Goal: Task Accomplishment & Management: Manage account settings

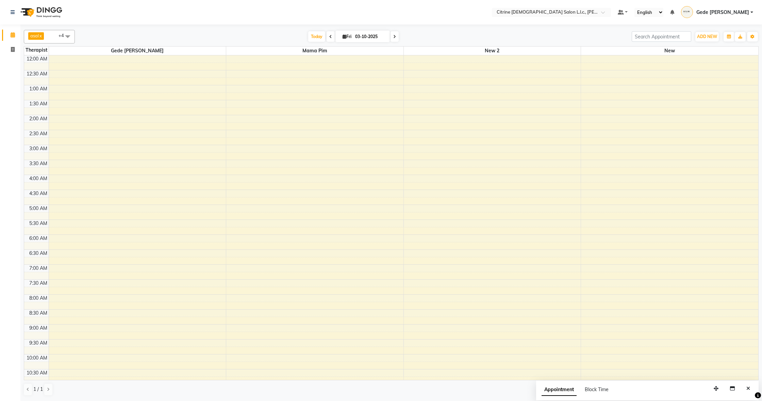
scroll to position [396, 0]
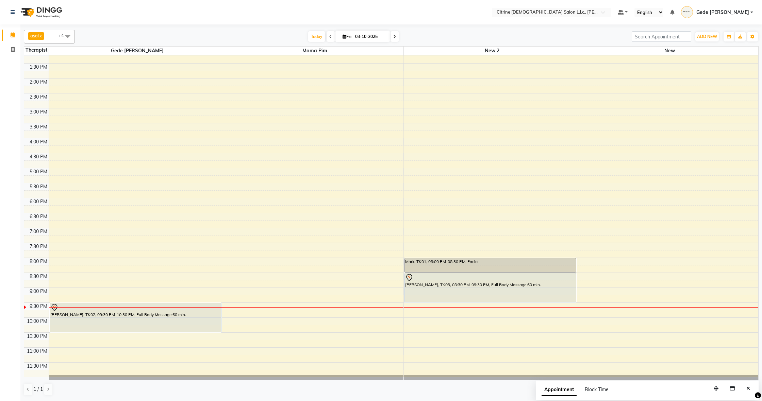
click at [415, 305] on div "12:00 AM 12:30 AM 1:00 AM 1:30 AM 2:00 AM 2:30 AM 3:00 AM 3:30 AM 4:00 AM 4:30 …" at bounding box center [391, 19] width 734 height 718
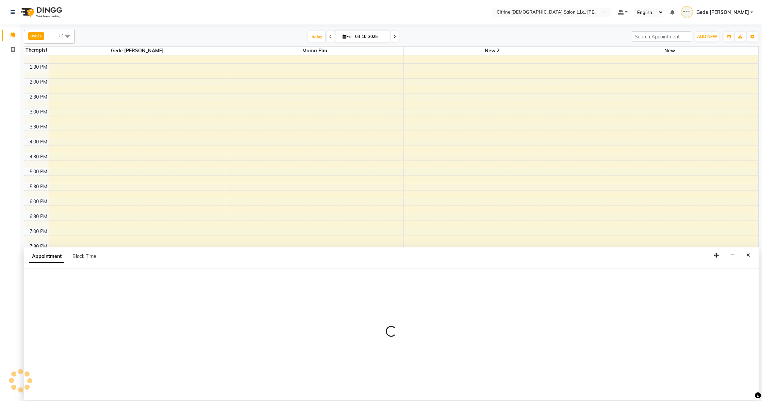
select select "88909"
select select "1290"
select select "tentative"
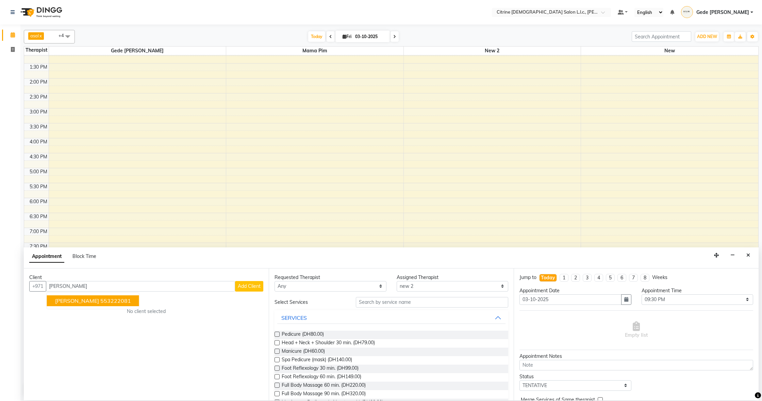
click at [100, 298] on ngb-highlight "553222081" at bounding box center [115, 301] width 31 height 7
type input "553222081"
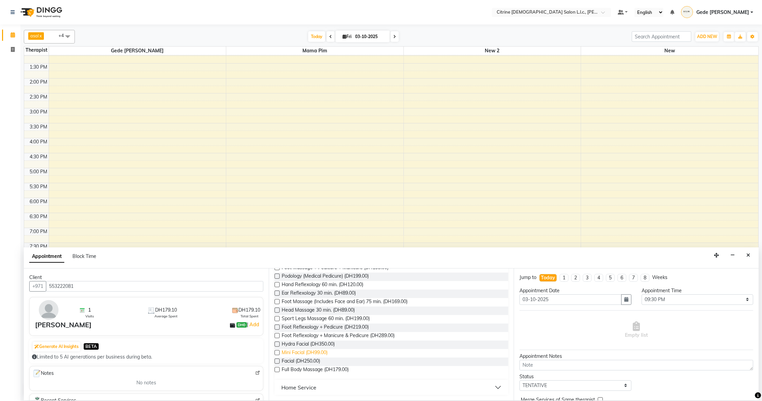
scroll to position [160, 0]
click at [331, 369] on span "Full Body Massage (DH179.00)" at bounding box center [315, 370] width 67 height 9
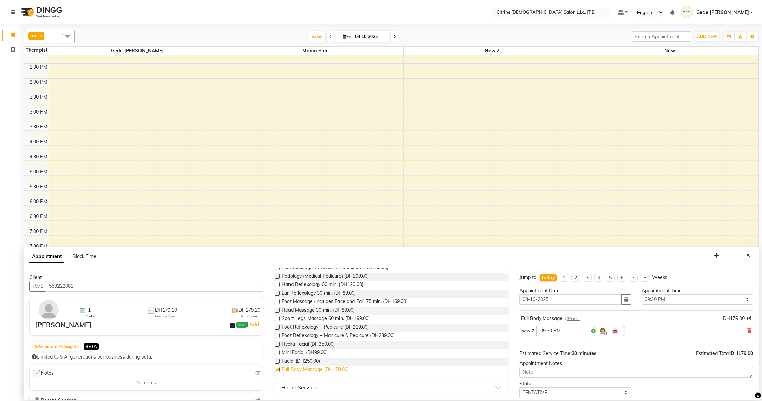
checkbox input "false"
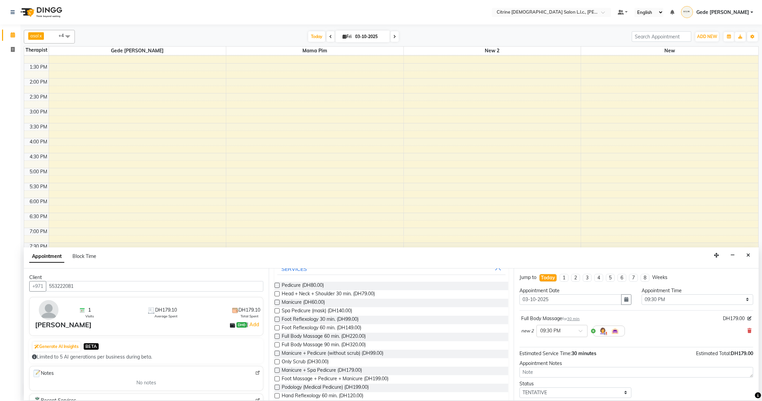
scroll to position [47, 0]
click at [343, 330] on span "Foot Reflexology 60 min. (DH149.00)" at bounding box center [322, 331] width 80 height 9
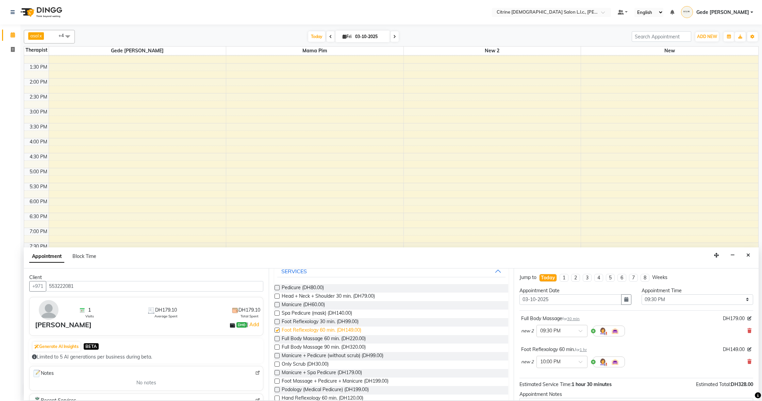
checkbox input "false"
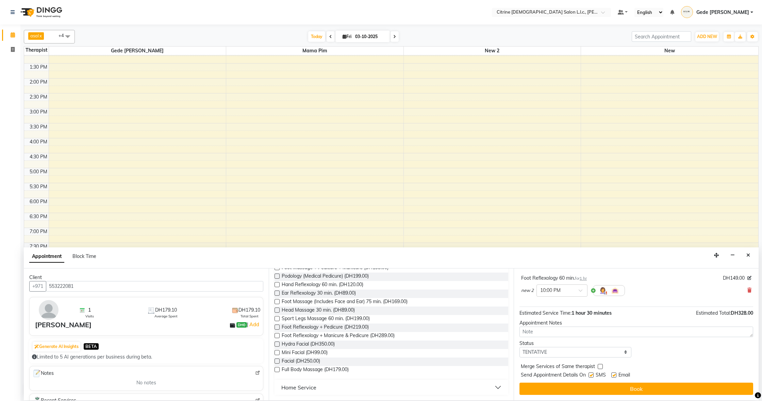
scroll to position [71, 0]
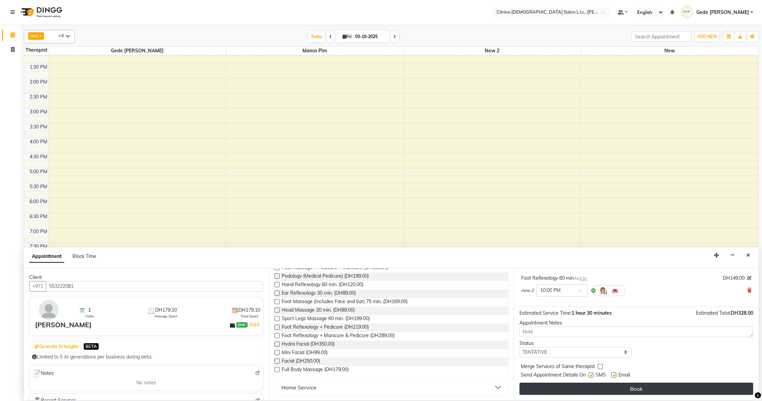
click at [573, 390] on button "Book" at bounding box center [636, 389] width 234 height 12
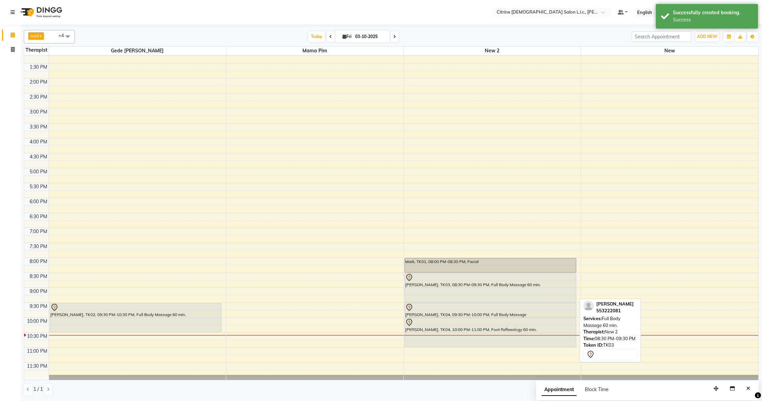
click at [426, 281] on div at bounding box center [490, 278] width 171 height 8
select select "7"
click at [426, 281] on div at bounding box center [490, 278] width 171 height 8
select select "7"
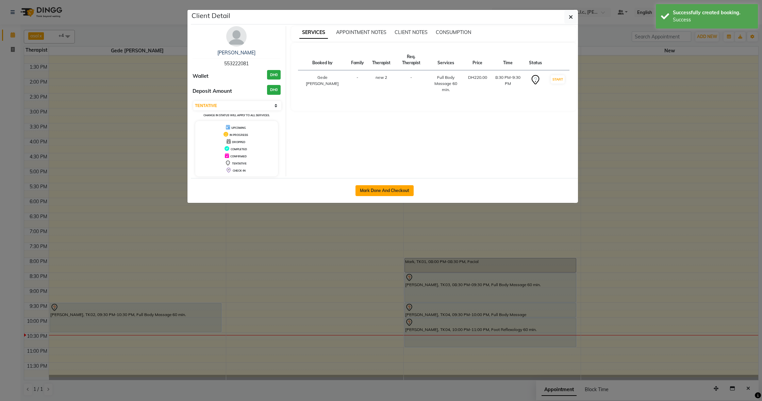
click at [377, 193] on button "Mark Done And Checkout" at bounding box center [384, 190] width 58 height 11
select select "service"
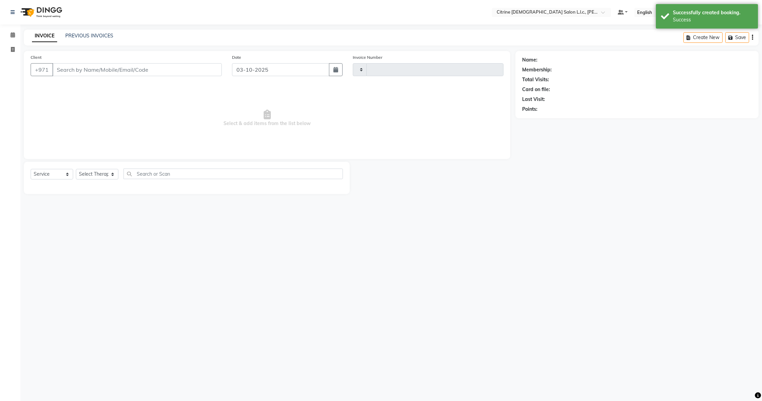
type input "0588"
select select "7896"
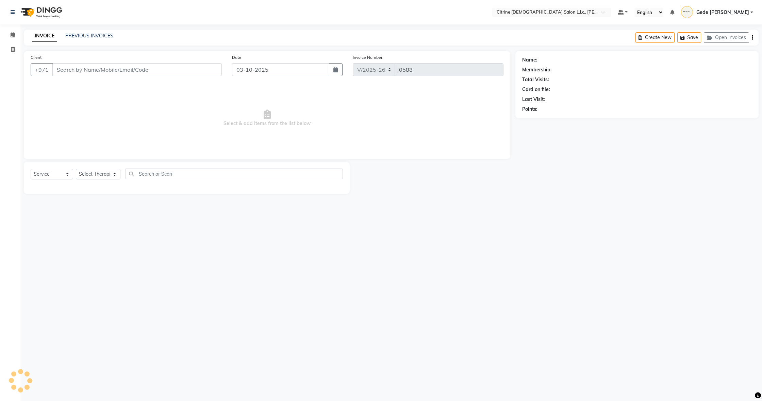
type input "553222081"
select select "88909"
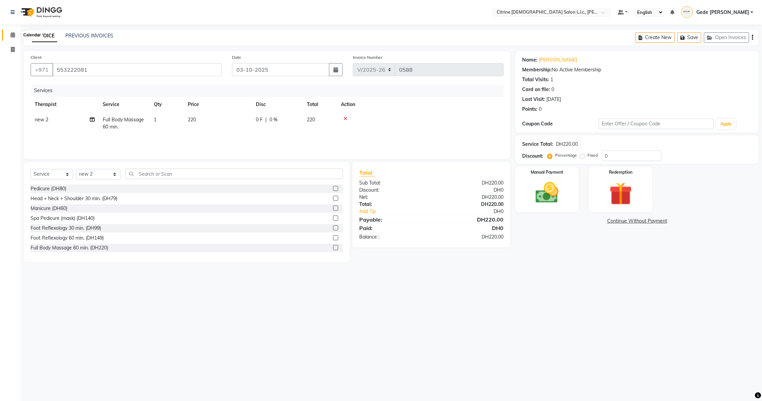
click at [15, 34] on icon at bounding box center [13, 34] width 4 height 5
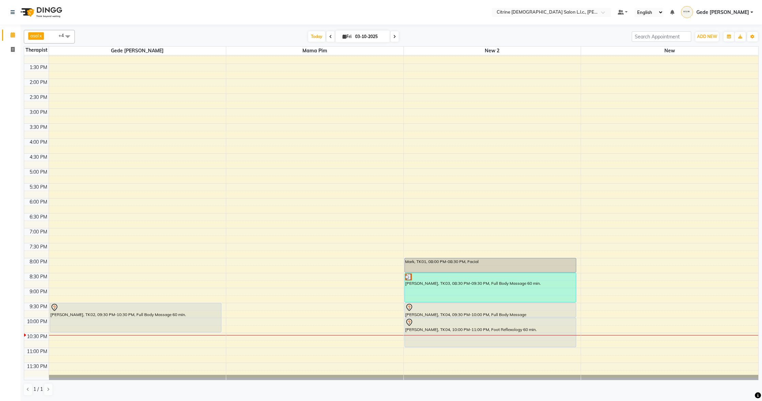
scroll to position [395, 0]
click at [107, 316] on div "[PERSON_NAME], TK02, 09:30 PM-10:30 PM, Full Body Massage 60 min." at bounding box center [135, 317] width 171 height 29
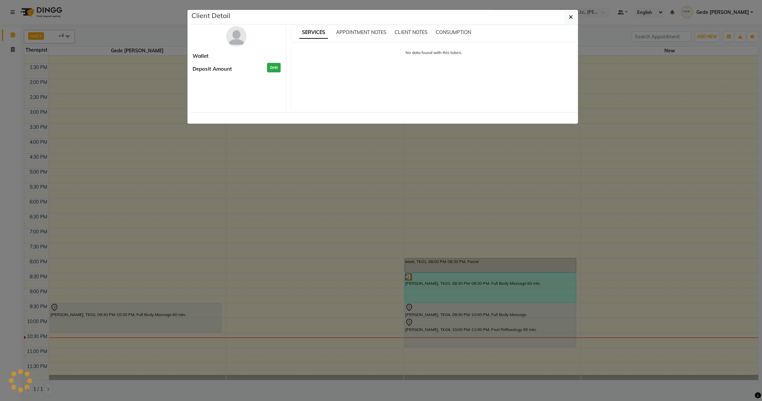
select select "7"
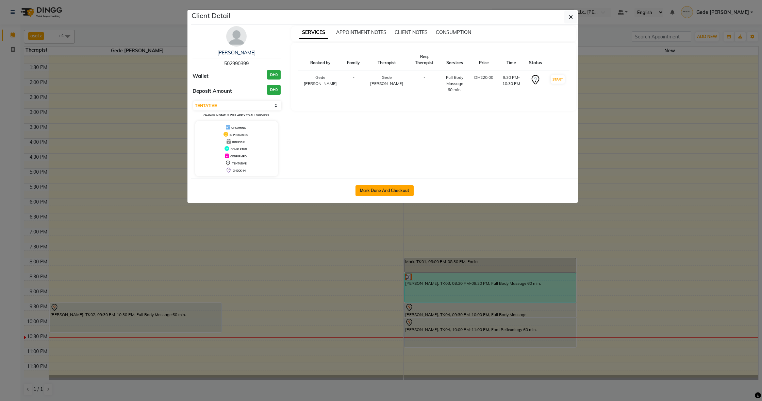
click at [393, 190] on button "Mark Done And Checkout" at bounding box center [384, 190] width 58 height 11
select select "service"
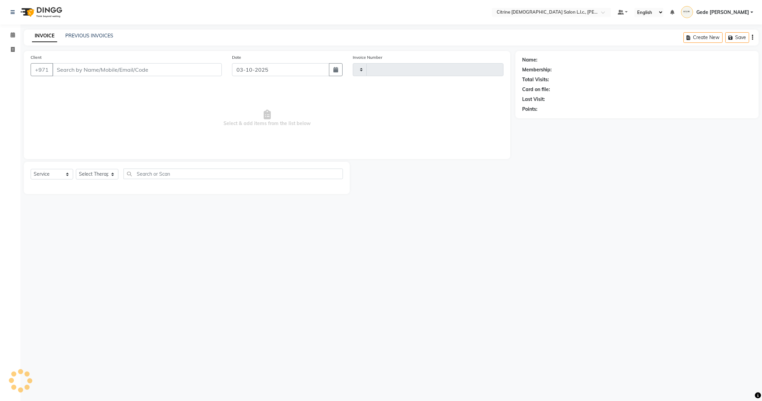
type input "0588"
select select "7896"
type input "502990399"
select select "70726"
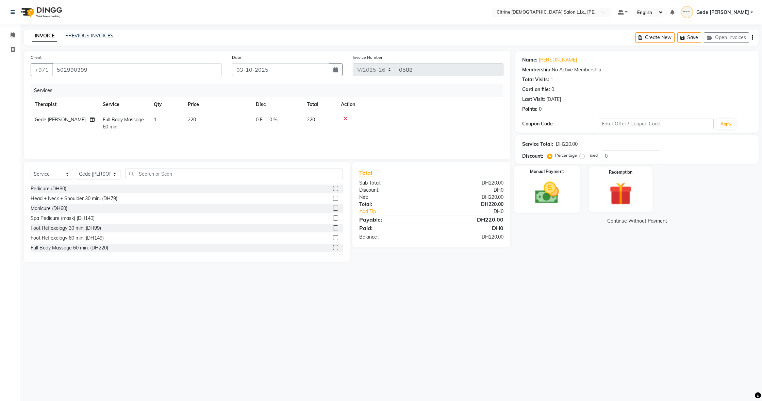
click at [544, 188] on img at bounding box center [546, 193] width 39 height 28
click at [576, 221] on span "CARD" at bounding box center [571, 222] width 15 height 8
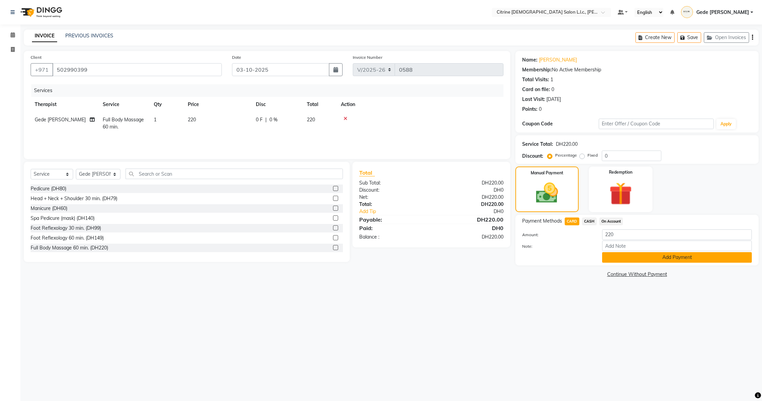
click at [621, 259] on button "Add Payment" at bounding box center [677, 257] width 150 height 11
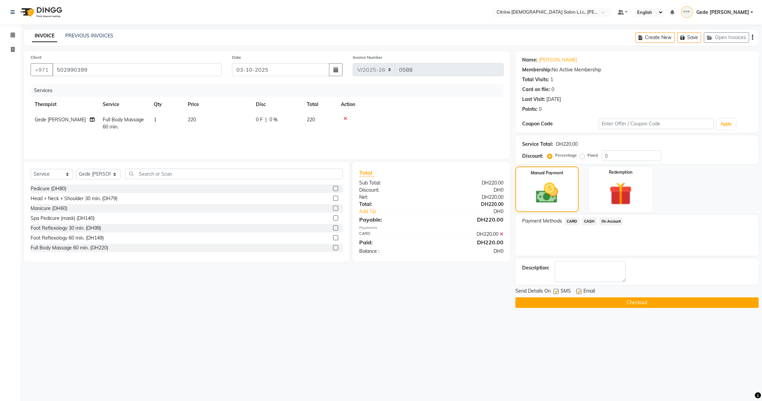
click at [605, 304] on button "Checkout" at bounding box center [636, 303] width 243 height 11
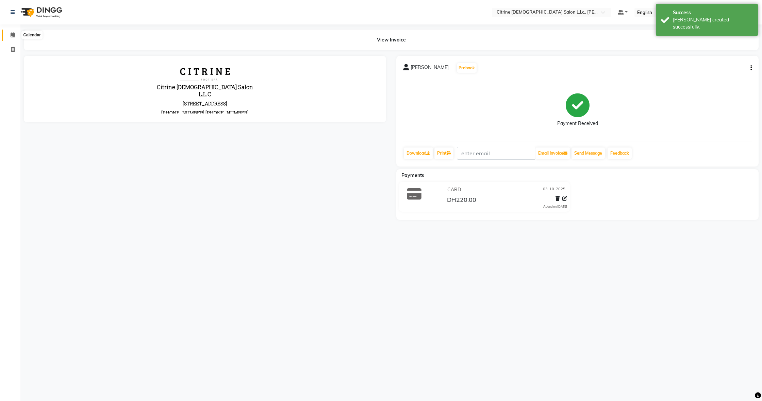
click at [13, 33] on icon at bounding box center [13, 34] width 4 height 5
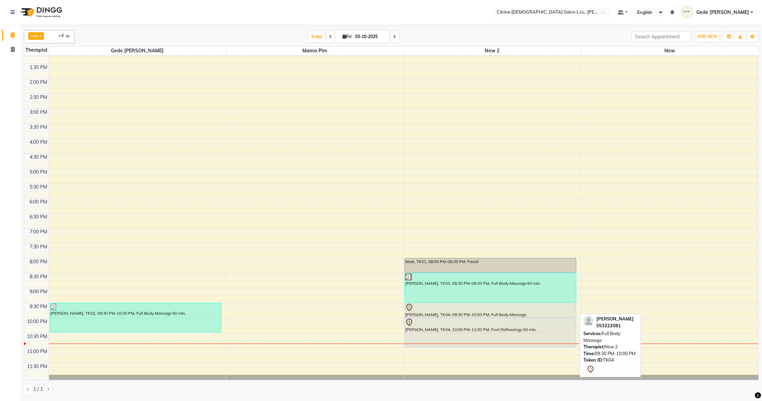
click at [469, 311] on div at bounding box center [490, 308] width 171 height 8
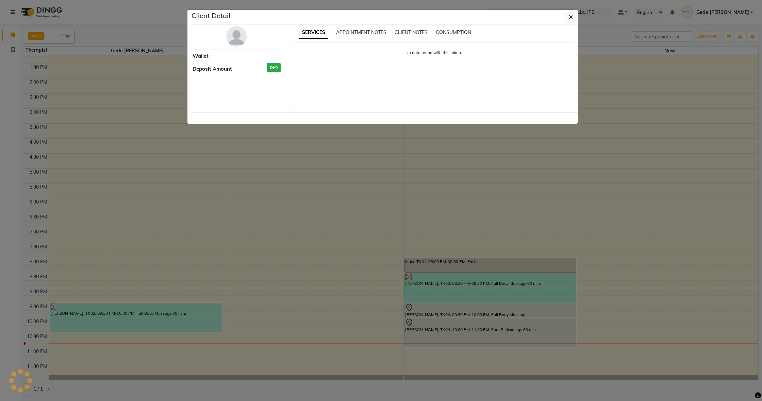
select select "7"
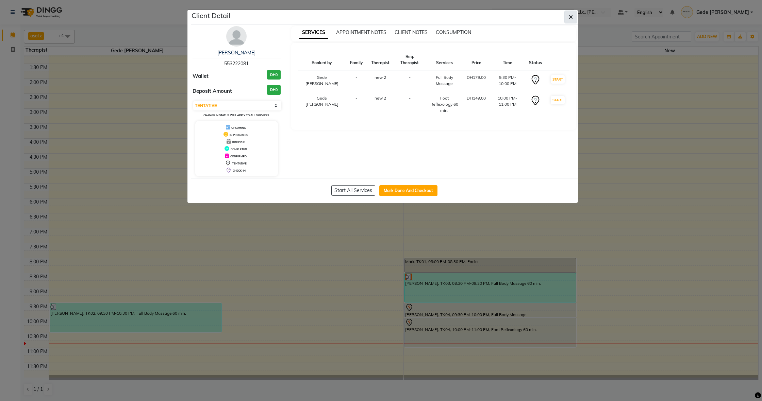
click at [568, 15] on button "button" at bounding box center [570, 17] width 13 height 13
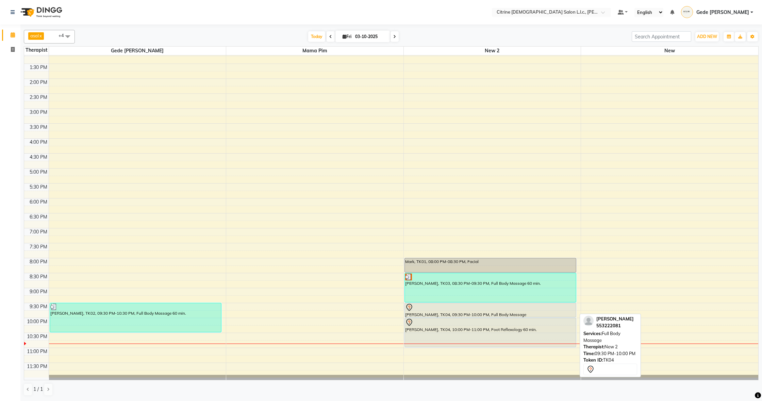
click at [453, 313] on div "[PERSON_NAME], TK04, 09:30 PM-10:00 PM, Full Body Massage" at bounding box center [490, 310] width 171 height 14
select select "7"
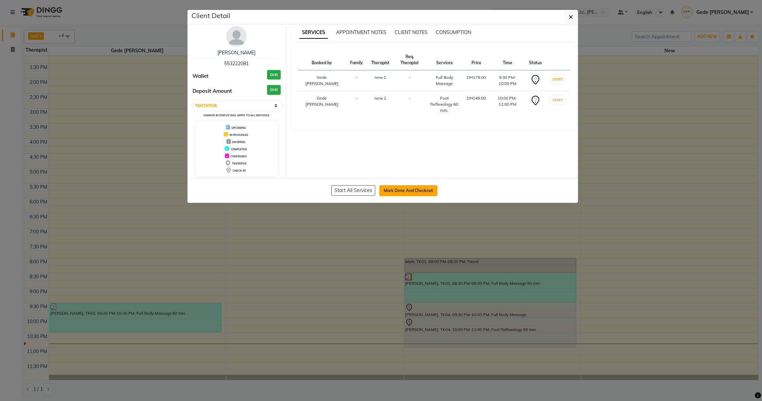
click at [420, 188] on button "Mark Done And Checkout" at bounding box center [408, 190] width 58 height 11
select select "7896"
select select "service"
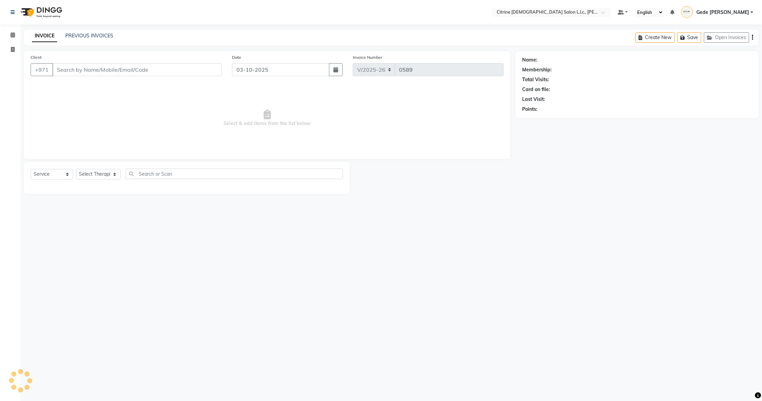
type input "553222081"
select select "88909"
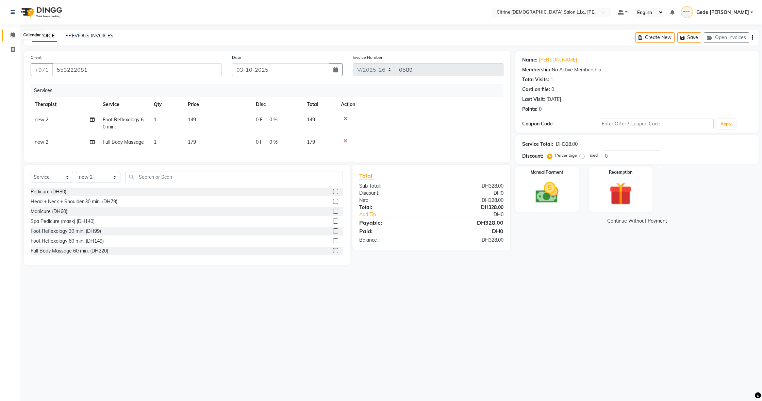
click at [12, 34] on icon at bounding box center [13, 34] width 4 height 5
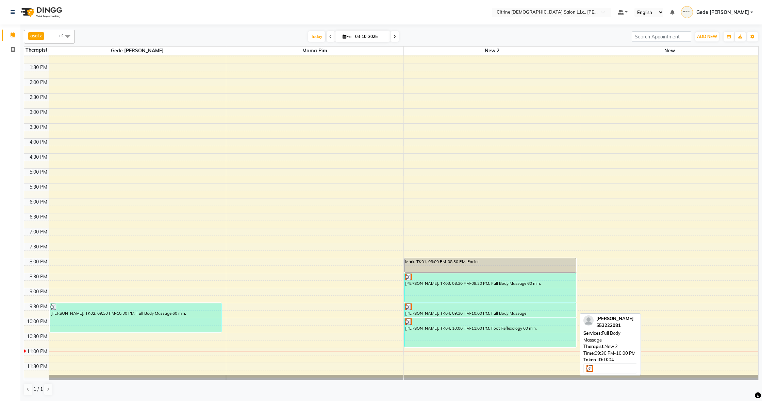
click at [480, 314] on div "[PERSON_NAME], TK04, 09:30 PM-10:00 PM, Full Body Massage" at bounding box center [490, 310] width 171 height 14
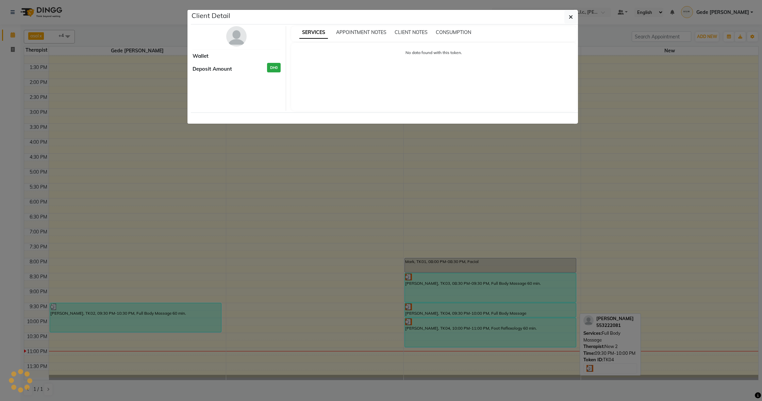
select select "3"
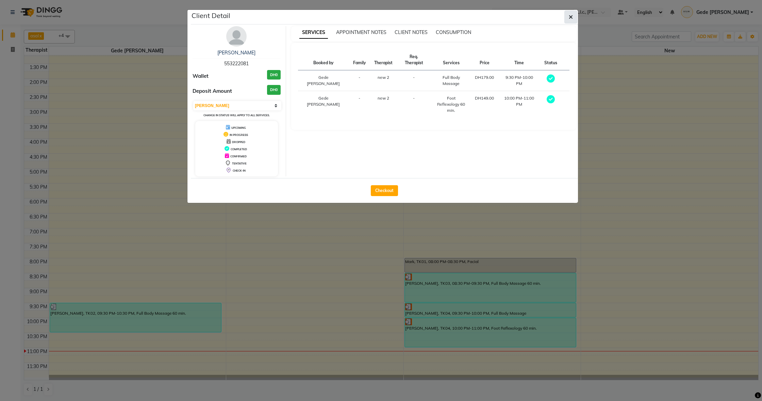
click at [574, 14] on button "button" at bounding box center [570, 17] width 13 height 13
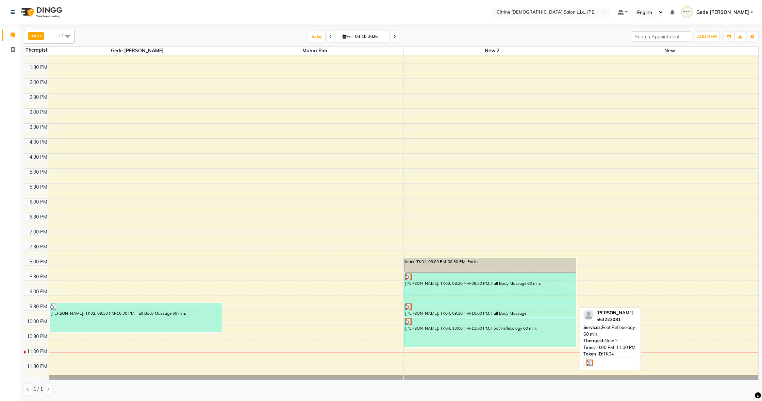
scroll to position [0, 0]
click at [447, 308] on div at bounding box center [490, 307] width 171 height 7
select select "3"
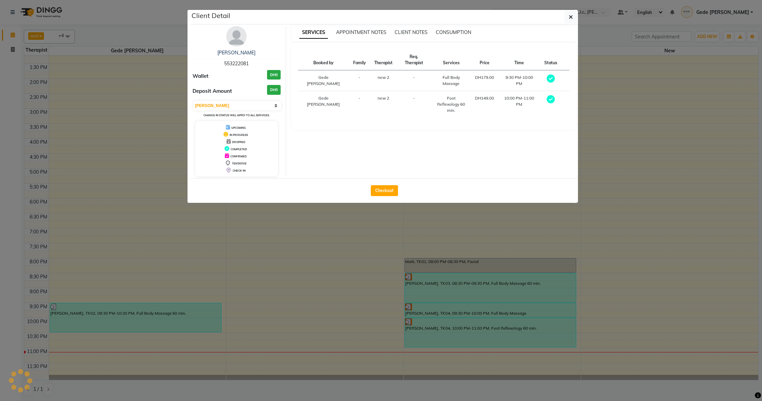
scroll to position [0, 0]
click at [574, 16] on button "button" at bounding box center [570, 17] width 13 height 13
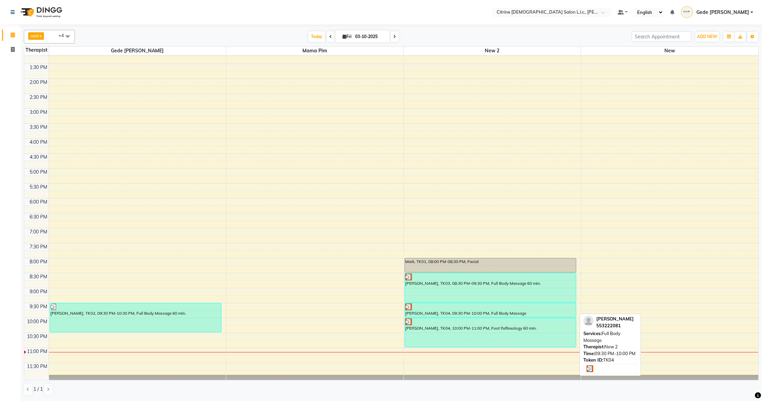
click at [445, 311] on div "[PERSON_NAME], TK04, 09:30 PM-10:00 PM, Full Body Massage" at bounding box center [490, 310] width 171 height 14
select select "3"
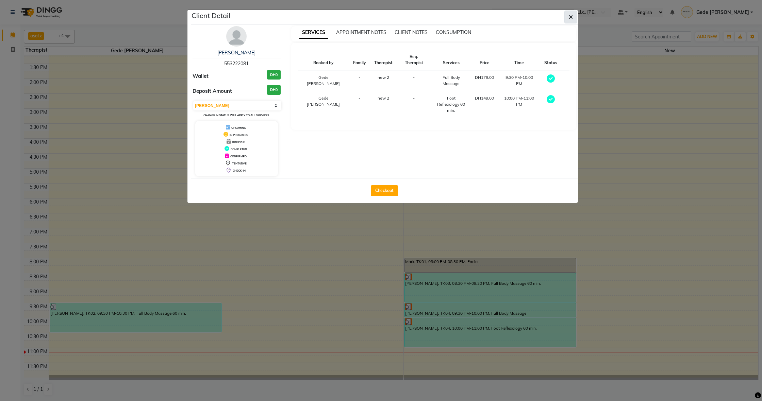
click at [571, 19] on icon "button" at bounding box center [571, 16] width 4 height 5
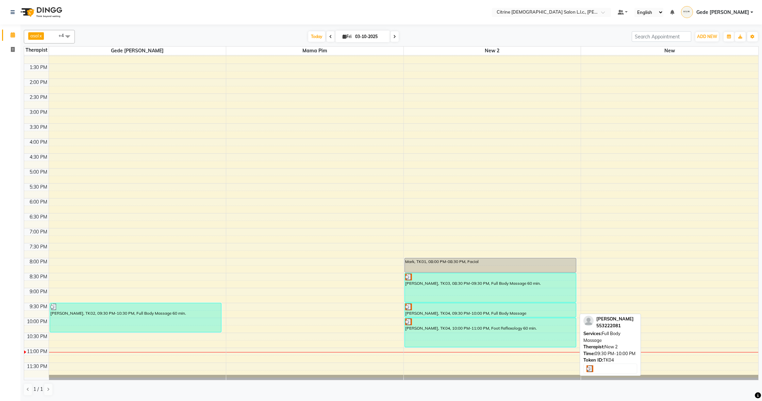
click at [440, 310] on div "[PERSON_NAME], TK04, 09:30 PM-10:00 PM, Full Body Massage" at bounding box center [490, 310] width 171 height 14
select select "3"
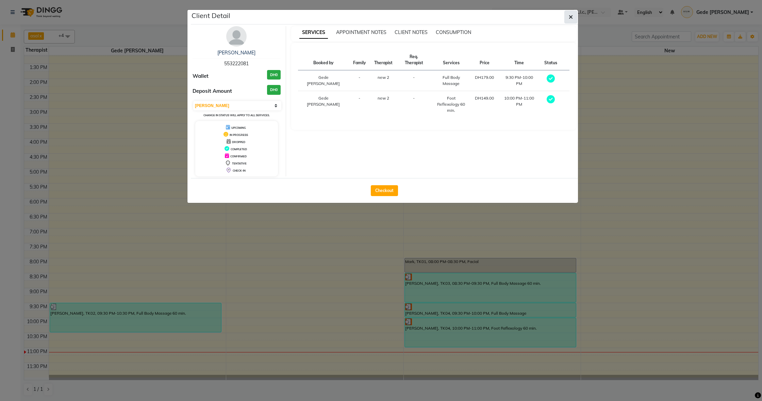
click at [569, 17] on icon "button" at bounding box center [571, 16] width 4 height 5
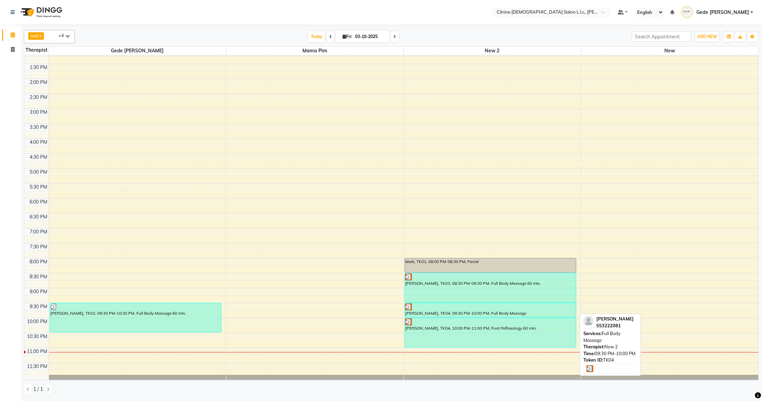
click at [444, 311] on div "[PERSON_NAME], TK04, 09:30 PM-10:00 PM, Full Body Massage" at bounding box center [490, 310] width 171 height 14
select select "3"
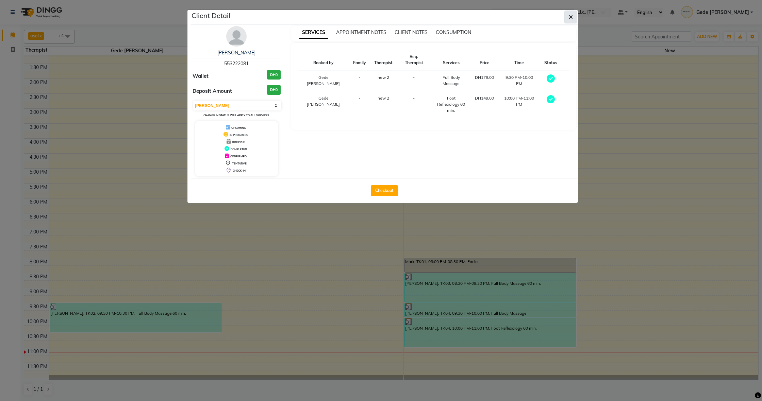
click at [572, 18] on icon "button" at bounding box center [571, 16] width 4 height 5
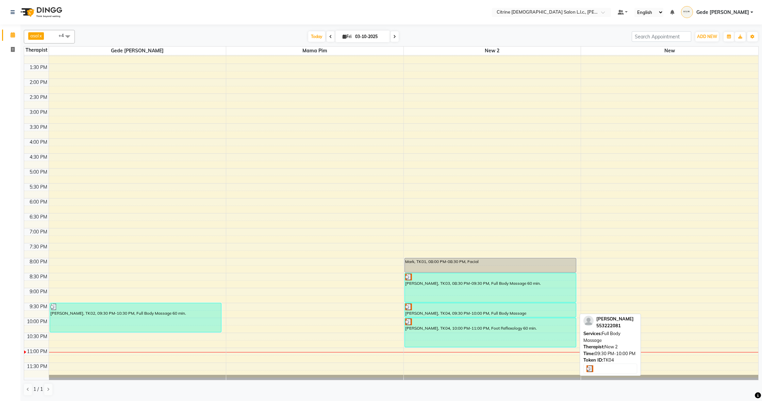
click at [471, 314] on div "[PERSON_NAME], TK04, 09:30 PM-10:00 PM, Full Body Massage" at bounding box center [490, 310] width 171 height 14
select select "3"
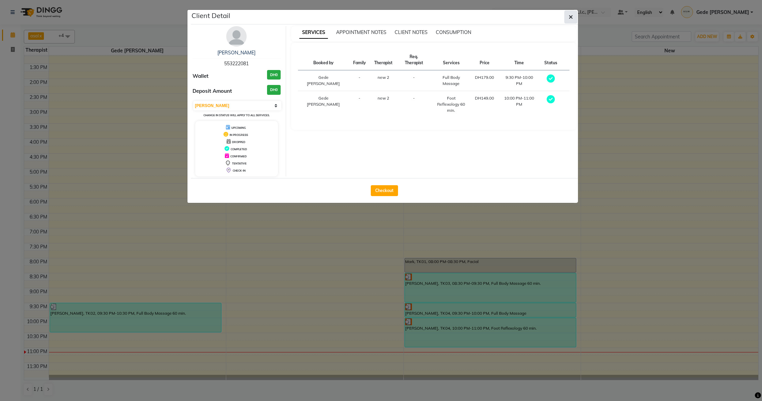
click at [571, 19] on icon "button" at bounding box center [571, 16] width 4 height 5
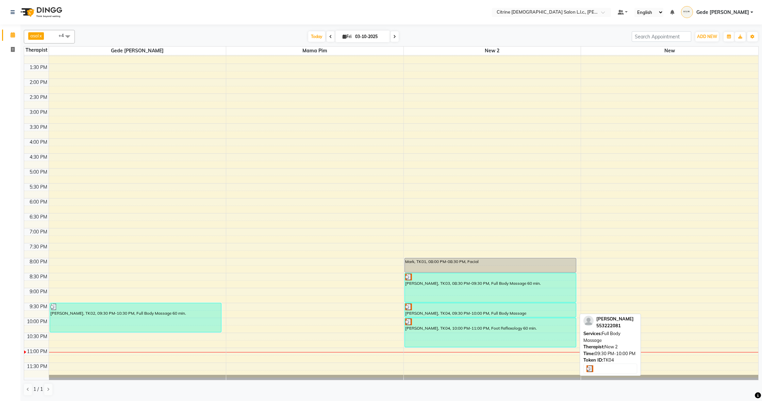
click at [470, 312] on div "[PERSON_NAME], TK04, 09:30 PM-10:00 PM, Full Body Massage" at bounding box center [490, 310] width 171 height 14
select select "3"
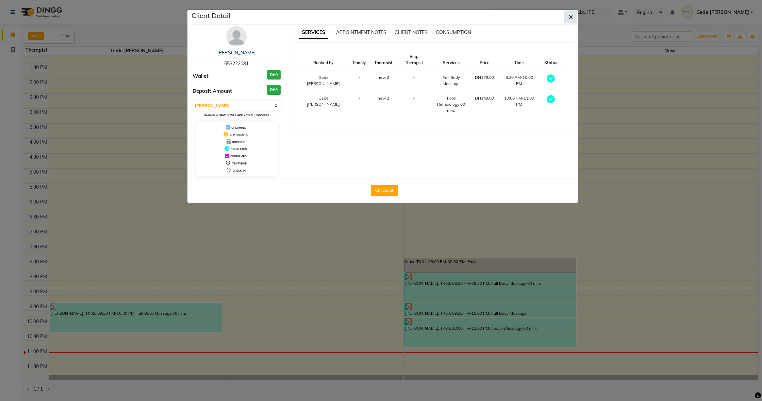
click at [570, 16] on icon "button" at bounding box center [571, 16] width 4 height 5
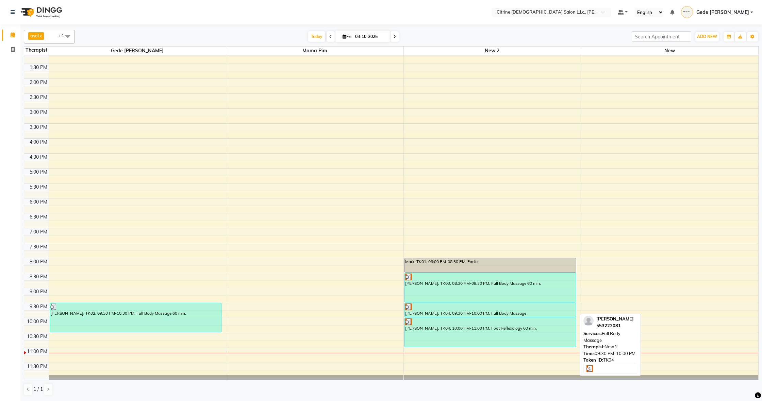
click at [484, 311] on div "[PERSON_NAME], TK04, 09:30 PM-10:00 PM, Full Body Massage" at bounding box center [490, 310] width 171 height 14
select select "3"
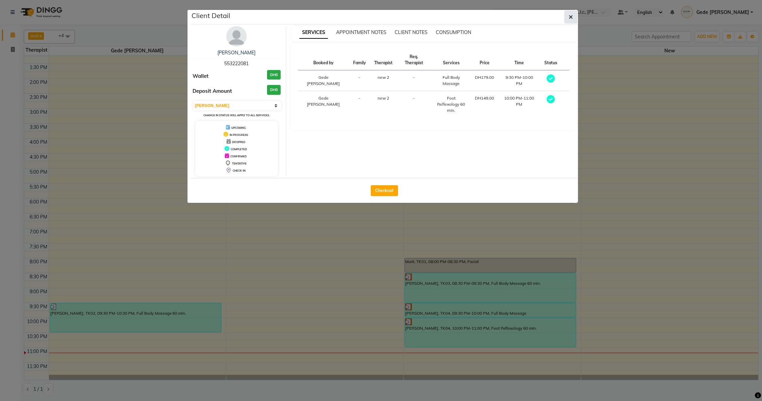
click at [571, 16] on icon "button" at bounding box center [571, 16] width 4 height 5
